Goal: Information Seeking & Learning: Learn about a topic

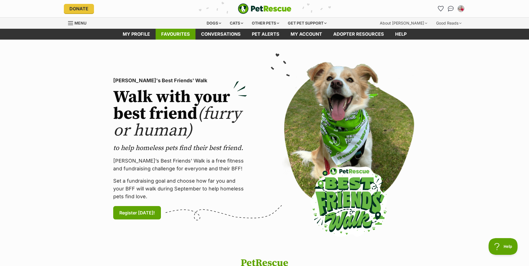
click at [178, 33] on link "Favourites" at bounding box center [176, 34] width 40 height 11
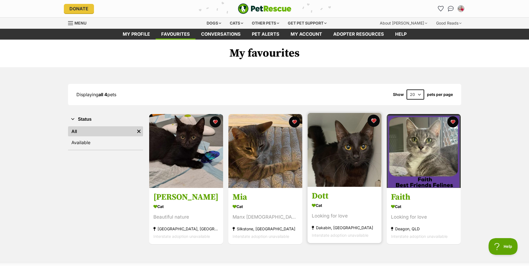
click at [374, 122] on button "favourite" at bounding box center [374, 121] width 12 height 12
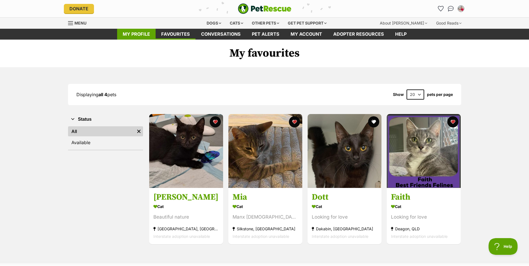
click at [134, 37] on link "My profile" at bounding box center [136, 34] width 39 height 11
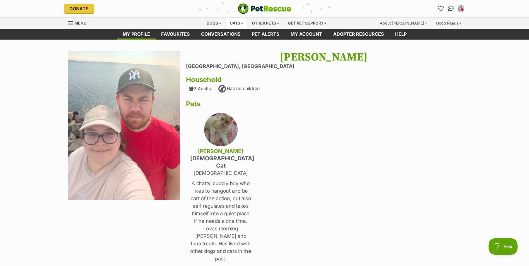
click at [234, 21] on div "Cats" at bounding box center [236, 23] width 21 height 11
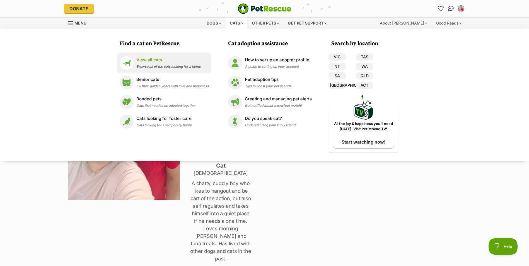
click at [147, 58] on p "View all cats" at bounding box center [168, 60] width 64 height 6
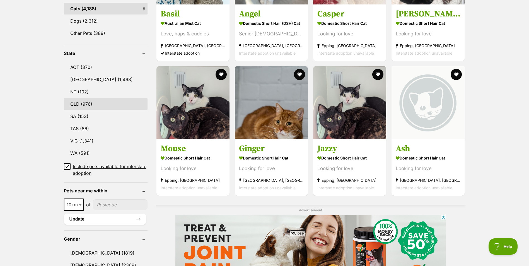
click at [78, 101] on link "QLD (976)" at bounding box center [106, 104] width 84 height 12
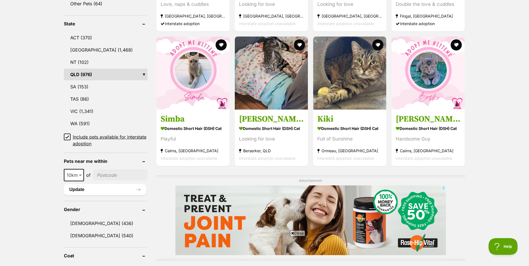
click at [67, 136] on icon at bounding box center [67, 137] width 4 height 4
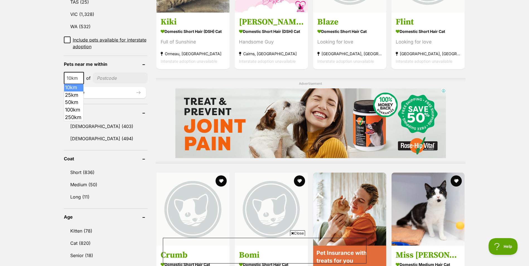
click at [74, 74] on span "10km" at bounding box center [73, 78] width 19 height 8
select select "50"
click at [128, 78] on input"] "postcode" at bounding box center [121, 78] width 54 height 11
type input"] "4011"
click at [88, 92] on button "Update" at bounding box center [105, 92] width 82 height 11
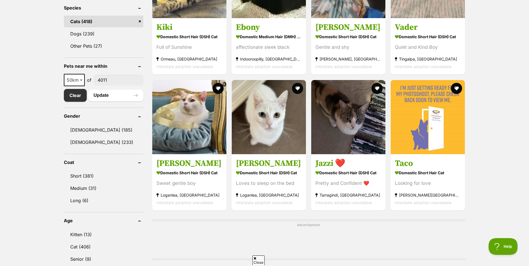
scroll to position [307, 0]
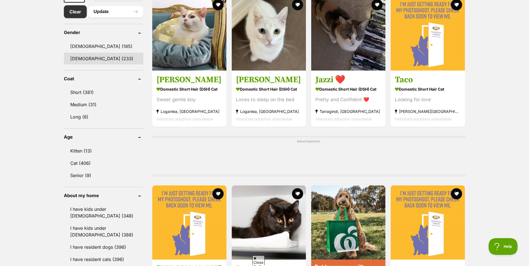
click at [90, 56] on link "Female (233)" at bounding box center [104, 59] width 80 height 12
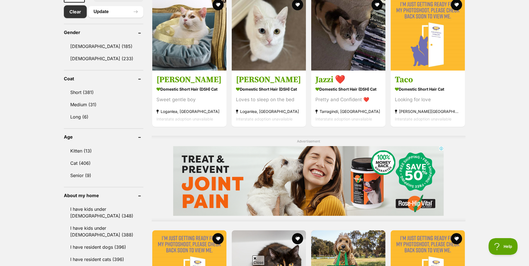
scroll to position [0, 0]
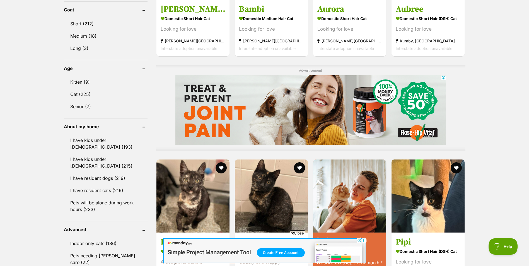
scroll to position [447, 0]
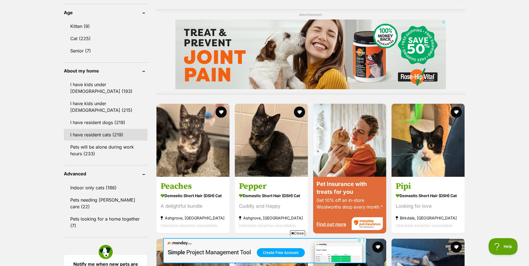
click at [97, 129] on link "I have resident cats (219)" at bounding box center [106, 135] width 84 height 12
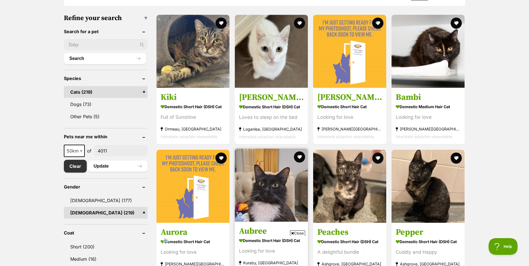
scroll to position [223, 0]
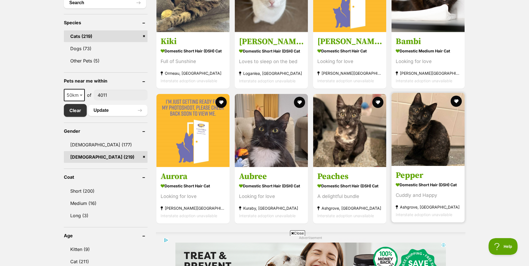
drag, startPoint x: 437, startPoint y: 177, endPoint x: 419, endPoint y: 177, distance: 18.1
click at [437, 178] on h3 "Pepper" at bounding box center [428, 175] width 65 height 11
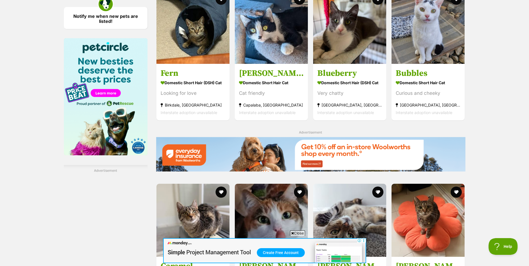
scroll to position [834, 0]
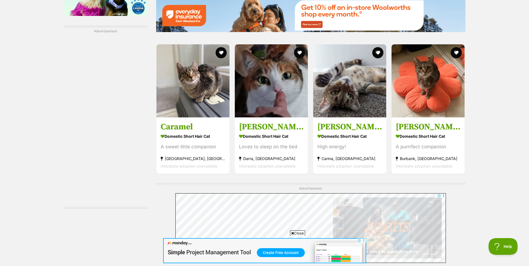
click at [303, 234] on span "Close" at bounding box center [297, 234] width 15 height 6
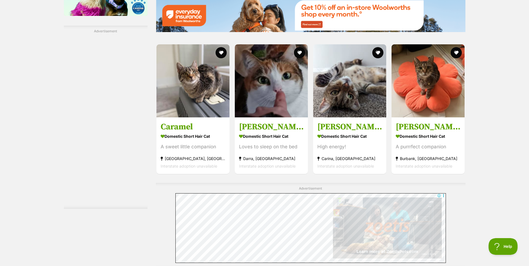
scroll to position [974, 0]
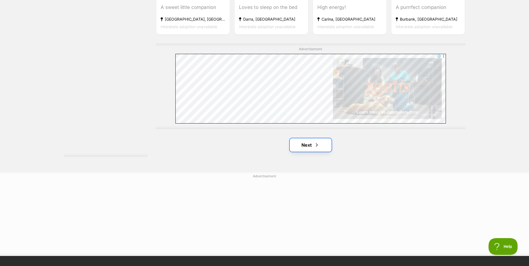
click at [309, 147] on link "Next" at bounding box center [311, 144] width 42 height 13
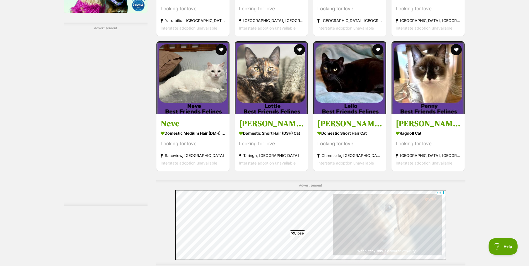
scroll to position [865, 0]
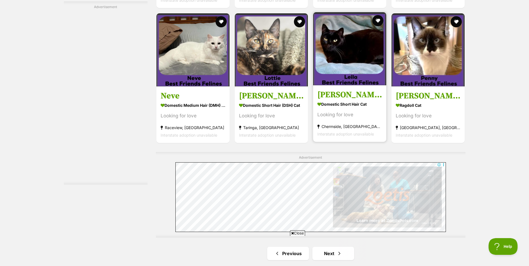
click at [337, 100] on strong "Domestic Short Hair Cat" at bounding box center [350, 104] width 65 height 8
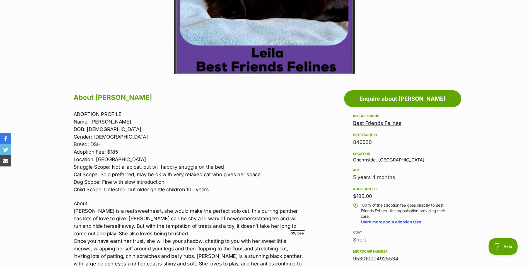
scroll to position [251, 0]
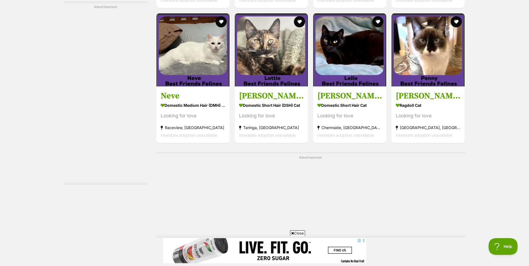
scroll to position [949, 0]
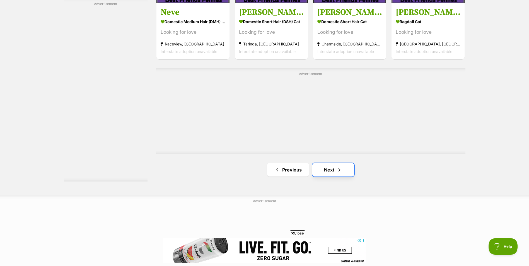
click at [330, 174] on link "Next" at bounding box center [334, 169] width 42 height 13
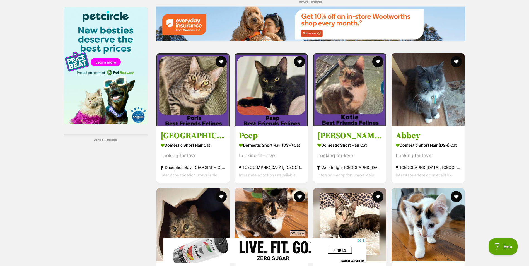
scroll to position [781, 0]
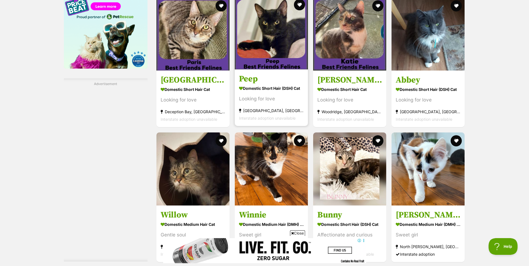
click at [275, 91] on section "Domestic Short Hair (DSH) Cat Looking for love [GEOGRAPHIC_DATA], [GEOGRAPHIC_D…" at bounding box center [271, 103] width 65 height 38
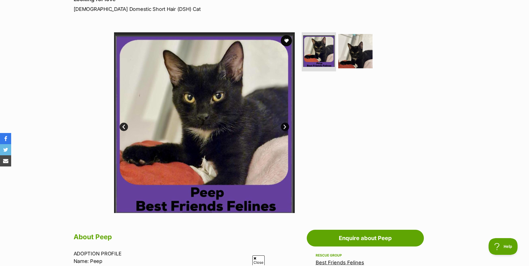
click at [285, 126] on link "Next" at bounding box center [285, 127] width 8 height 8
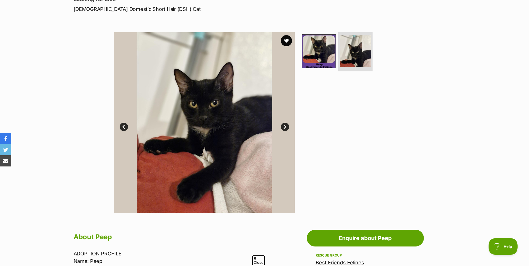
click at [285, 126] on link "Next" at bounding box center [285, 127] width 8 height 8
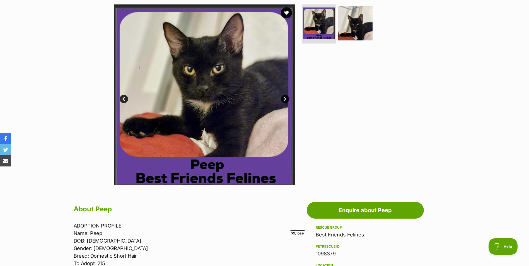
scroll to position [84, 0]
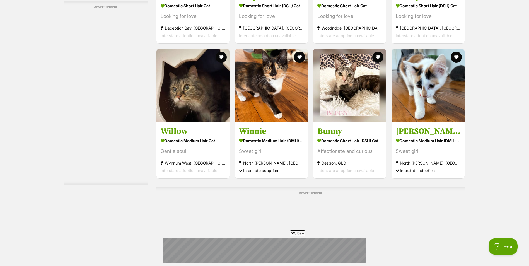
scroll to position [977, 0]
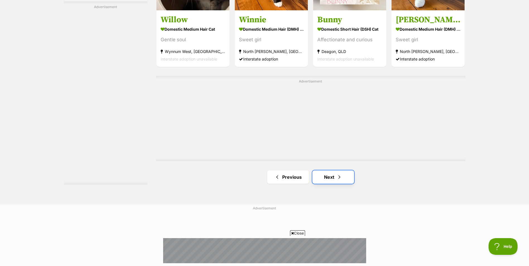
click at [345, 176] on link "Next" at bounding box center [334, 177] width 42 height 13
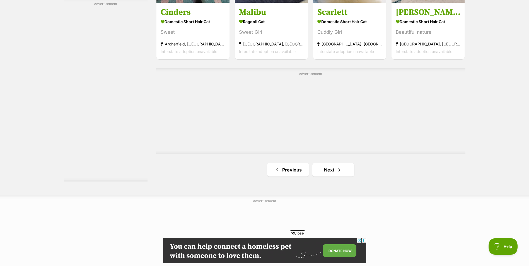
scroll to position [1061, 0]
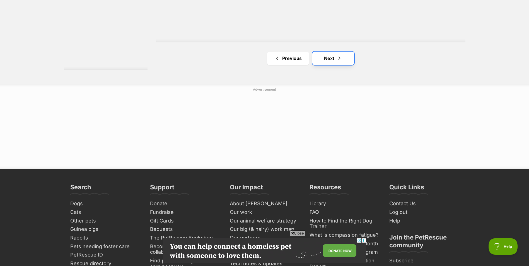
click at [334, 62] on link "Next" at bounding box center [334, 58] width 42 height 13
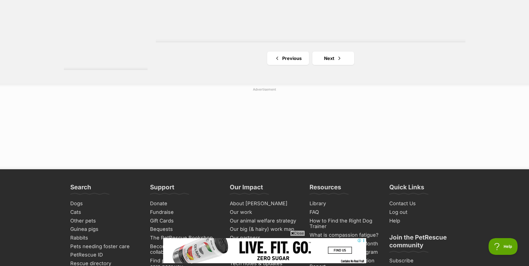
scroll to position [921, 0]
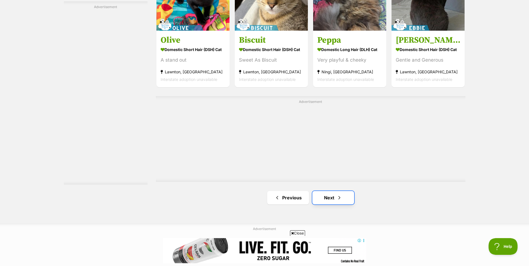
click at [337, 196] on span "Next page" at bounding box center [340, 198] width 6 height 7
